Goal: Task Accomplishment & Management: Manage account settings

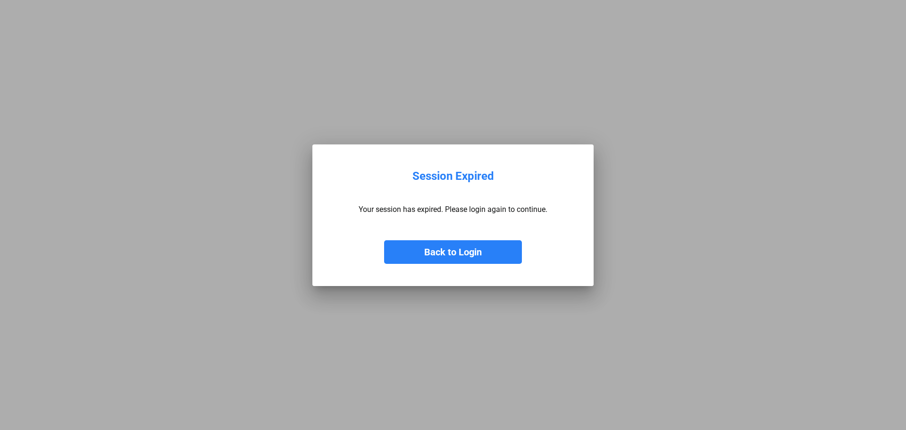
click at [445, 260] on button "Back to Login" at bounding box center [453, 252] width 138 height 24
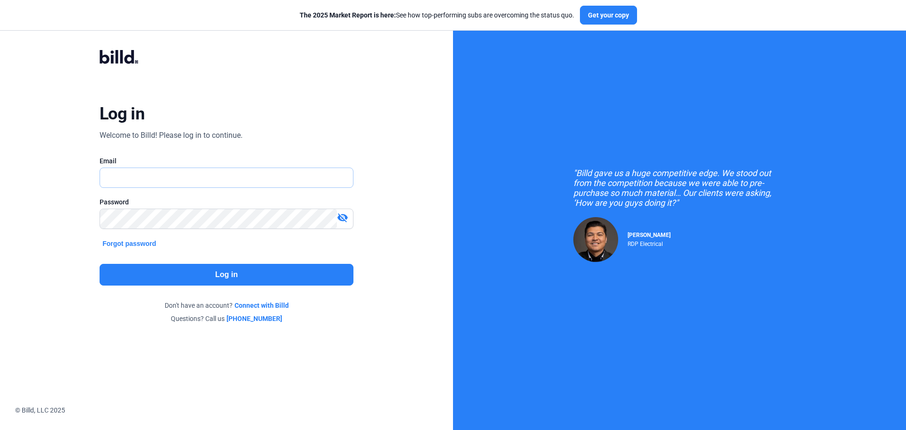
type input "[PERSON_NAME][EMAIL_ADDRESS][DOMAIN_NAME]"
click at [247, 268] on button "Log in" at bounding box center [227, 275] width 254 height 22
